Goal: Task Accomplishment & Management: Use online tool/utility

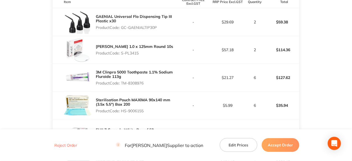
scroll to position [138, 0]
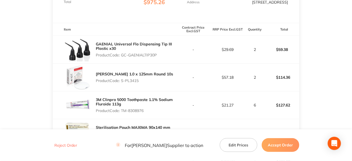
drag, startPoint x: 158, startPoint y: 59, endPoint x: 122, endPoint y: 57, distance: 35.7
click at [122, 57] on p "Product Code: GC-GAENIALTIP30P" at bounding box center [136, 55] width 80 height 4
copy p "GC-GAENIALTIP30P"
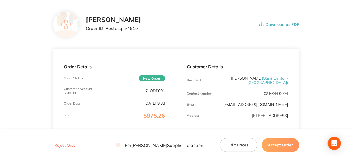
scroll to position [0, 0]
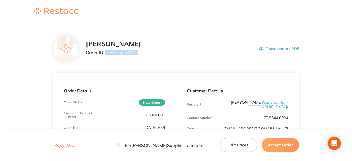
drag, startPoint x: 137, startPoint y: 51, endPoint x: 106, endPoint y: 54, distance: 31.3
click at [106, 54] on p "Order ID: Restocq- 94610" at bounding box center [113, 52] width 55 height 5
copy p "Restocq- 94610"
click at [282, 146] on button "Accept Order" at bounding box center [281, 146] width 38 height 14
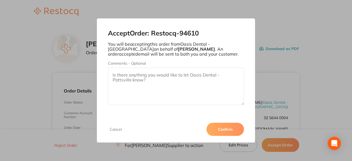
click at [230, 130] on button "Confirm" at bounding box center [225, 129] width 38 height 13
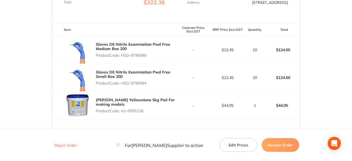
scroll to position [28, 0]
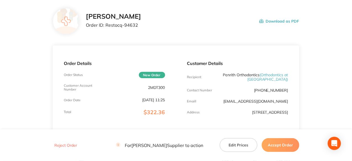
click at [289, 148] on button "Accept Order" at bounding box center [281, 146] width 38 height 14
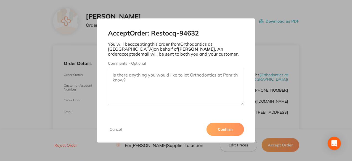
click at [237, 133] on button "Confirm" at bounding box center [225, 129] width 38 height 13
